Goal: Navigation & Orientation: Go to known website

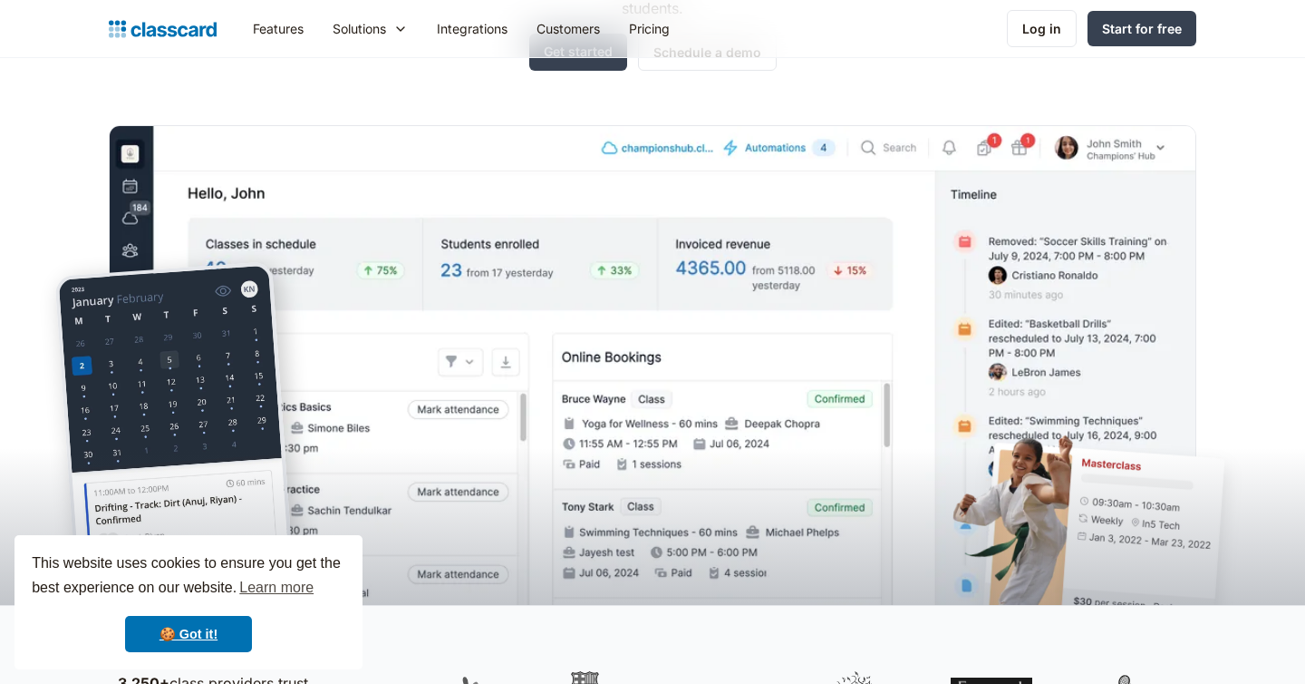
scroll to position [295, 0]
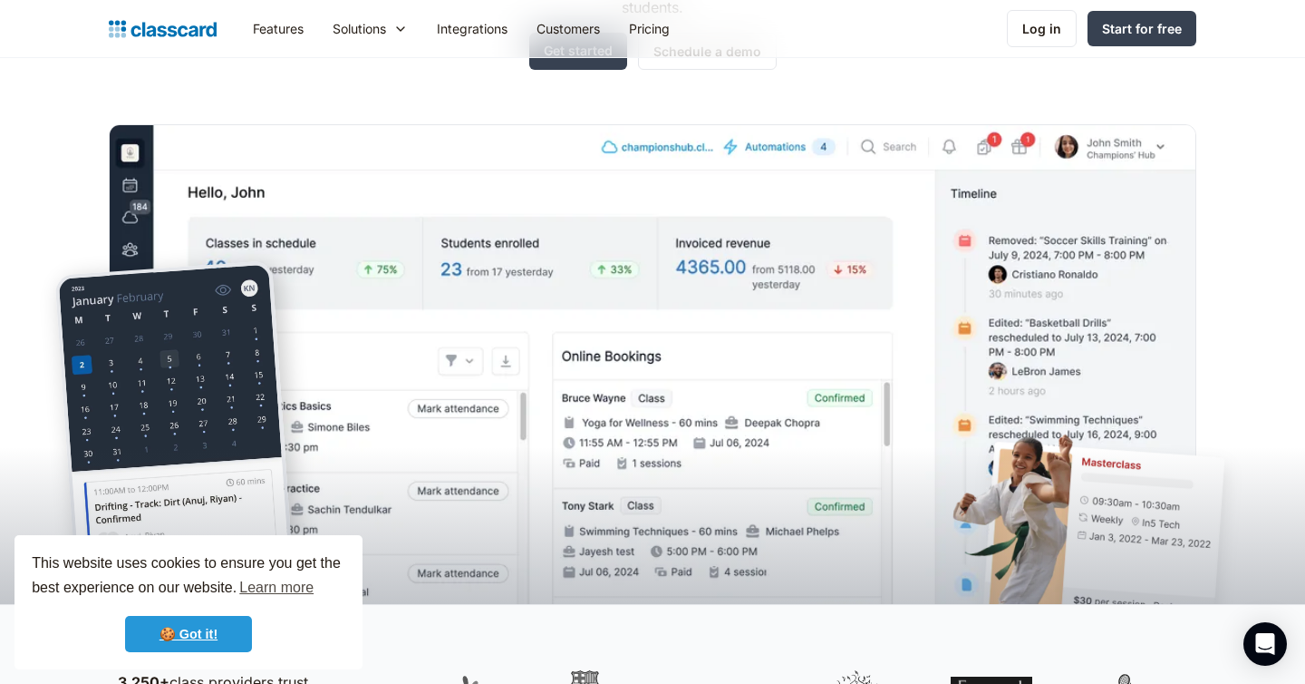
click at [201, 636] on link "🍪 Got it!" at bounding box center [188, 634] width 127 height 36
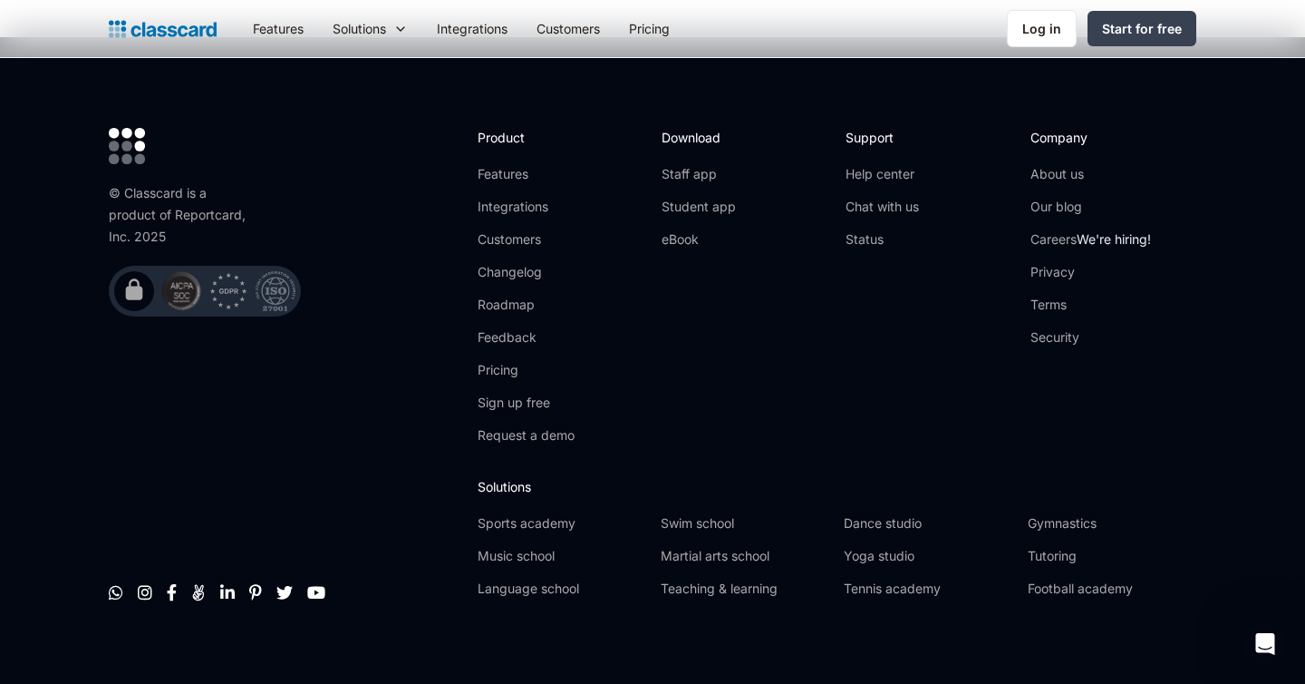
scroll to position [5906, 0]
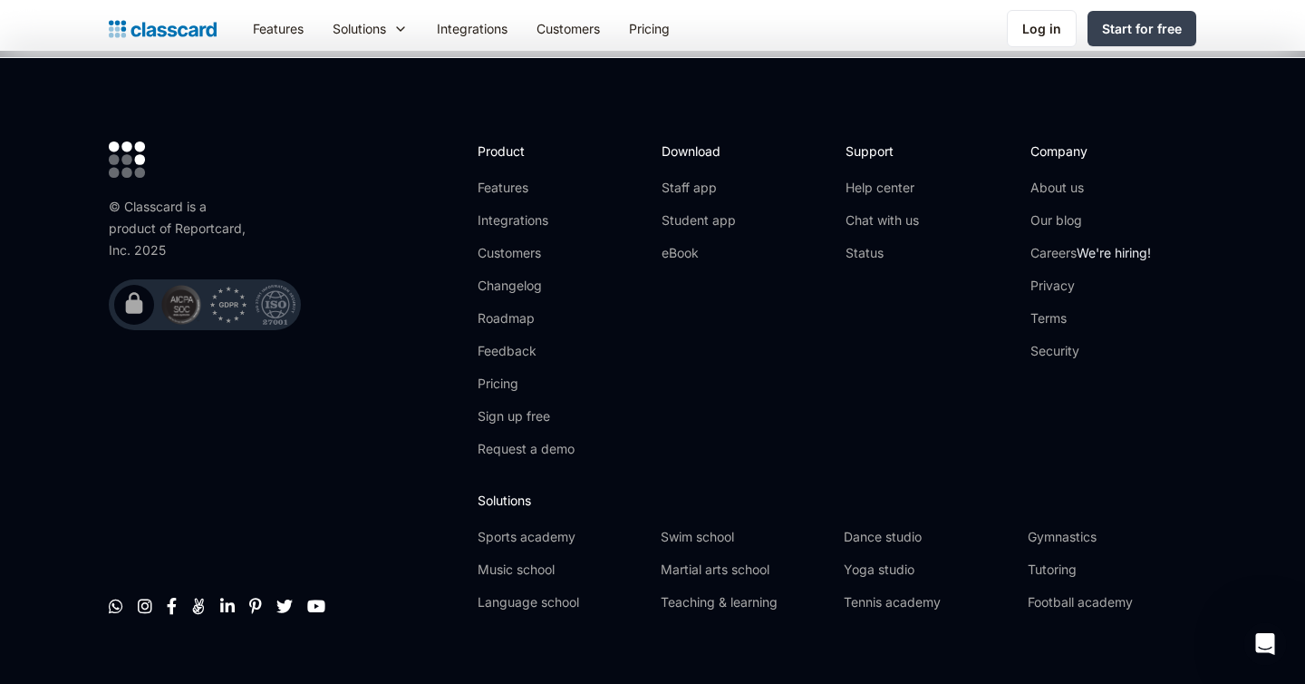
click at [203, 198] on div "© Classcard is a product of Reportcard, Inc. 2025" at bounding box center [181, 228] width 145 height 65
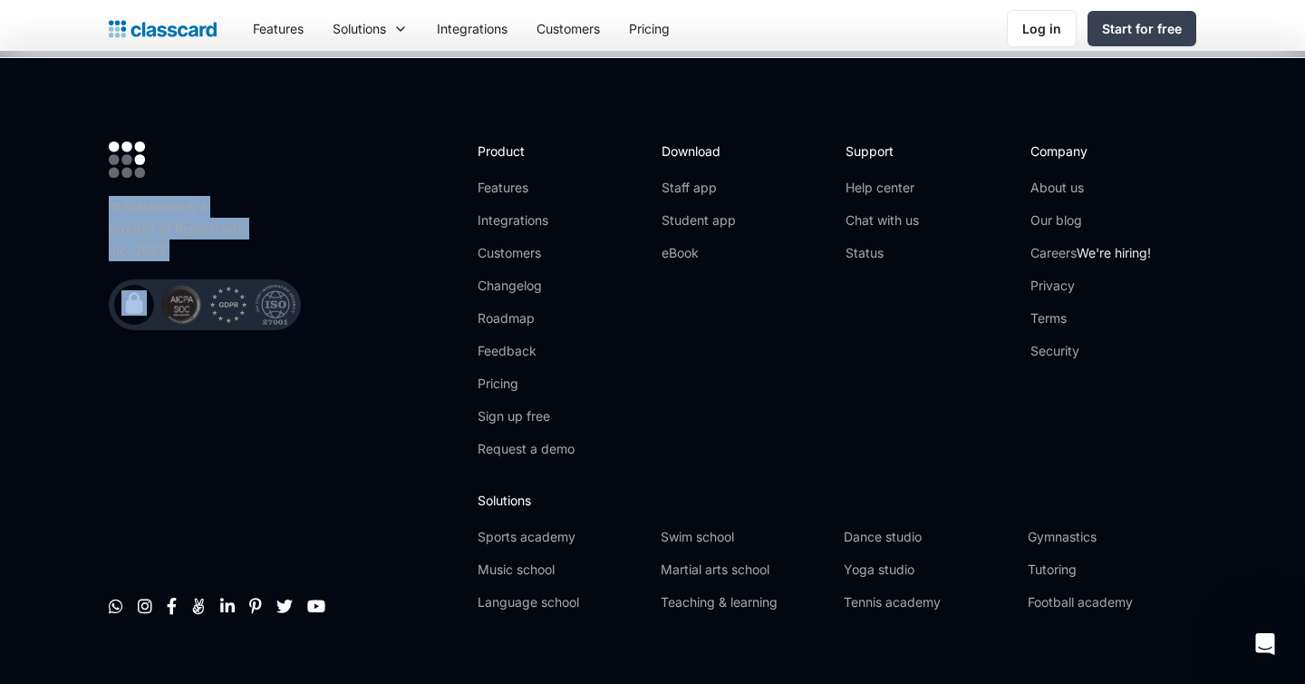
click at [375, 199] on div "© Classcard is a product of Reportcard, Inc. 2025        " at bounding box center [284, 383] width 351 height 484
click at [224, 593] on link "" at bounding box center [227, 602] width 15 height 18
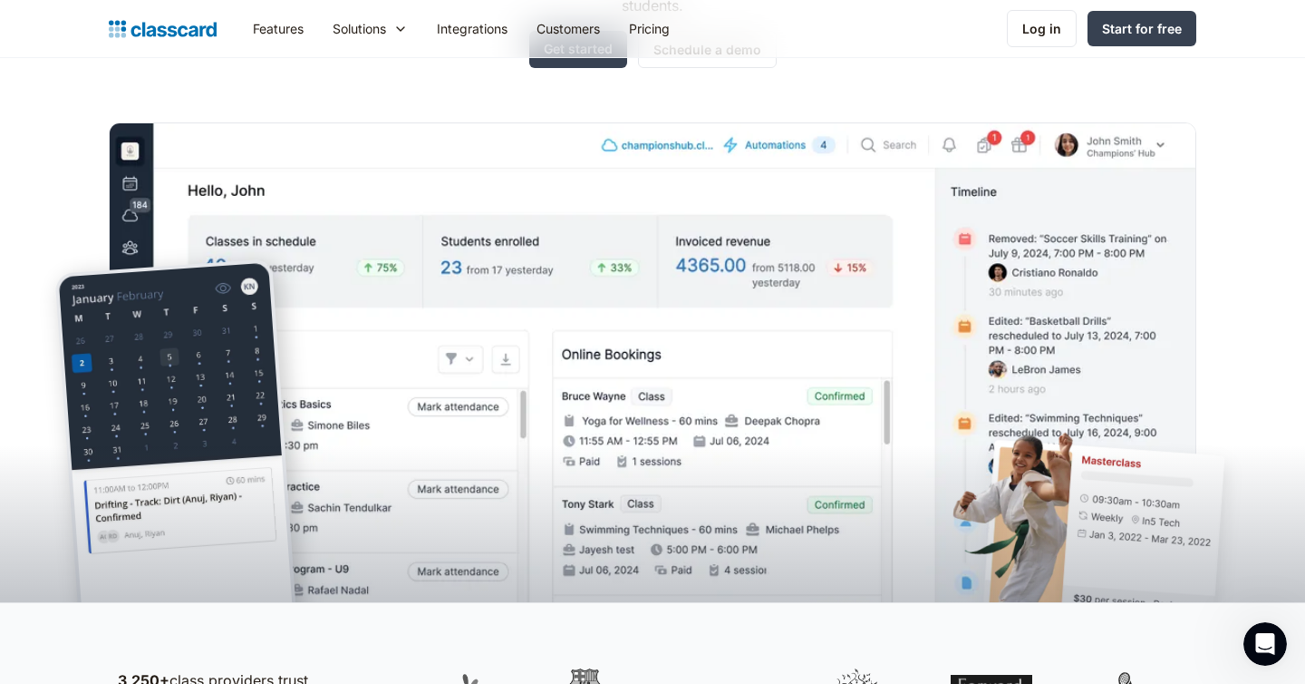
scroll to position [0, 0]
